Goal: Navigation & Orientation: Find specific page/section

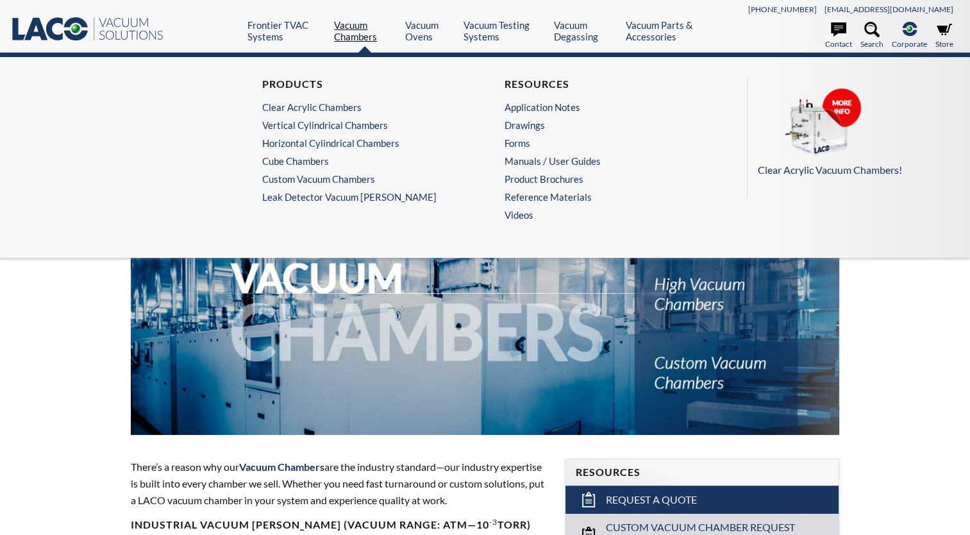
click at [336, 30] on link "Vacuum Chambers" at bounding box center [364, 30] width 61 height 23
select select "Language Translate Widget"
click at [356, 32] on link "Vacuum Chambers" at bounding box center [364, 30] width 61 height 23
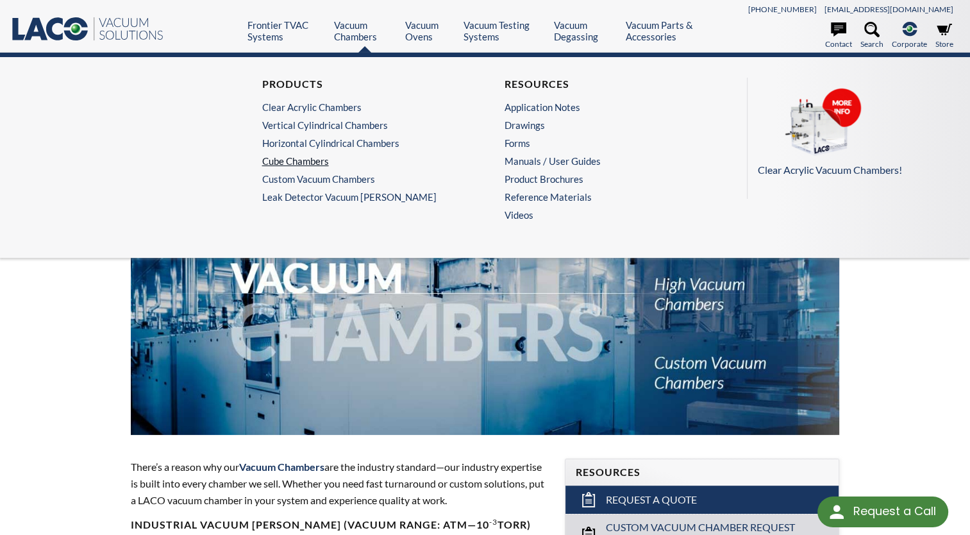
click at [300, 158] on link "Cube Chambers" at bounding box center [360, 161] width 197 height 12
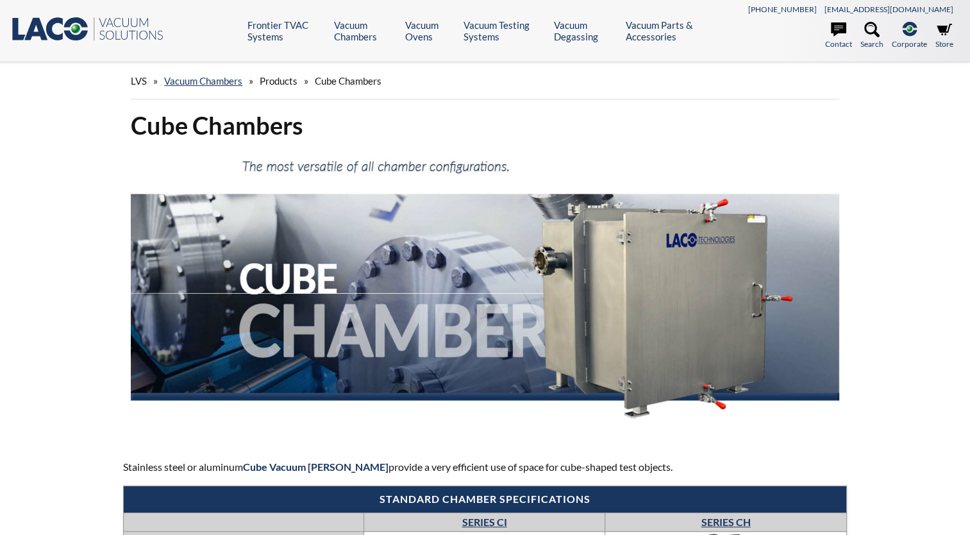
select select "Language Translate Widget"
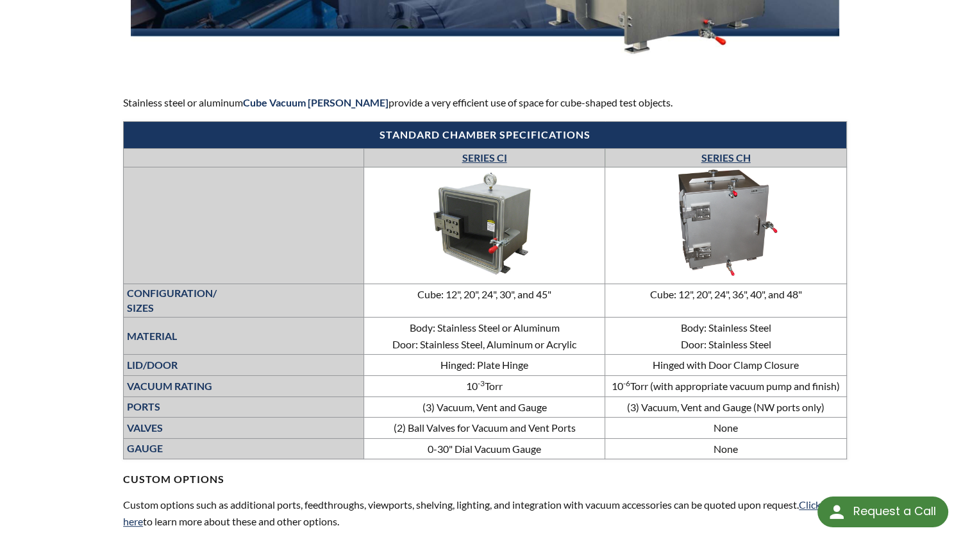
scroll to position [364, 0]
